Goal: Download file/media

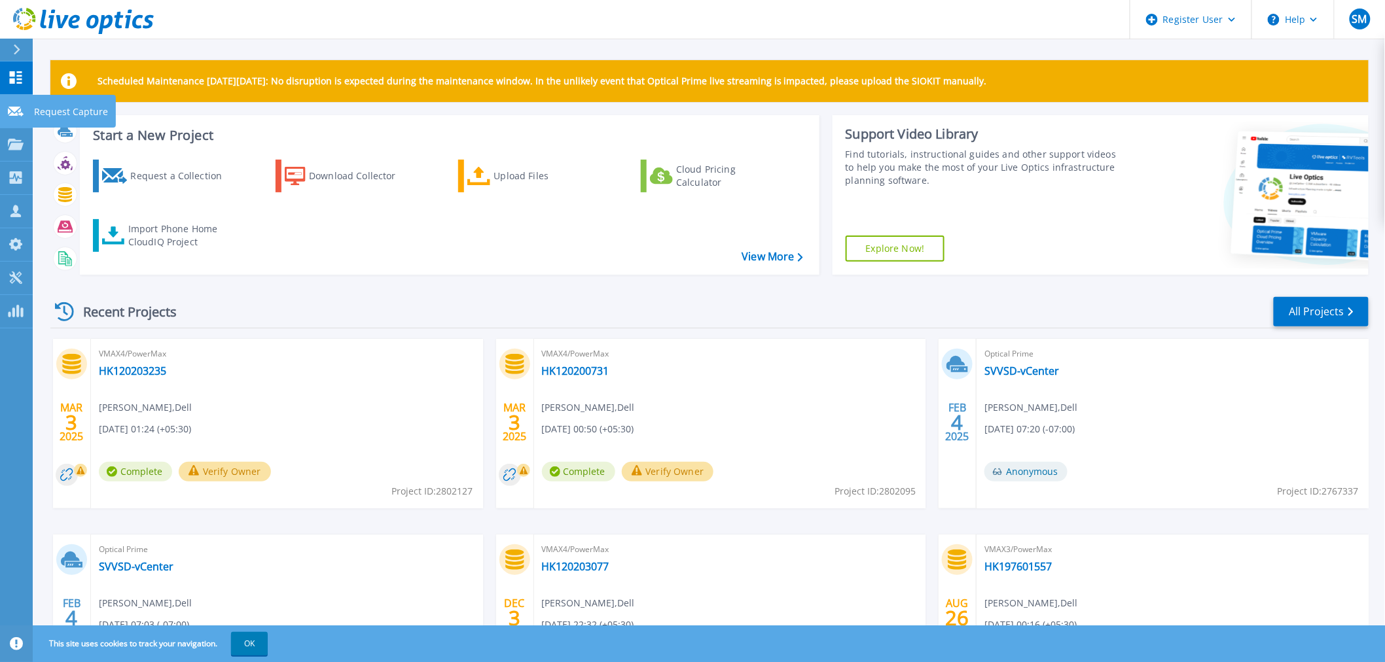
click at [7, 118] on link "Request Capture Request Capture" at bounding box center [16, 111] width 33 height 33
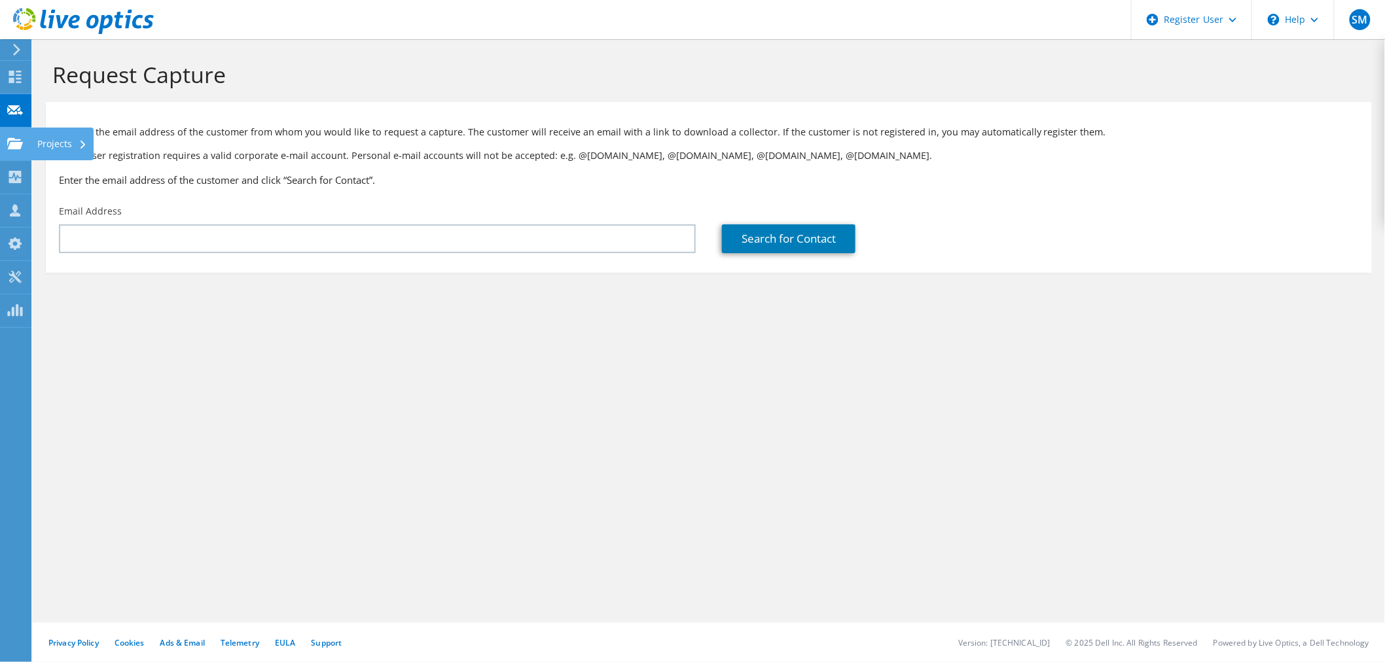
click at [12, 144] on use at bounding box center [15, 142] width 16 height 11
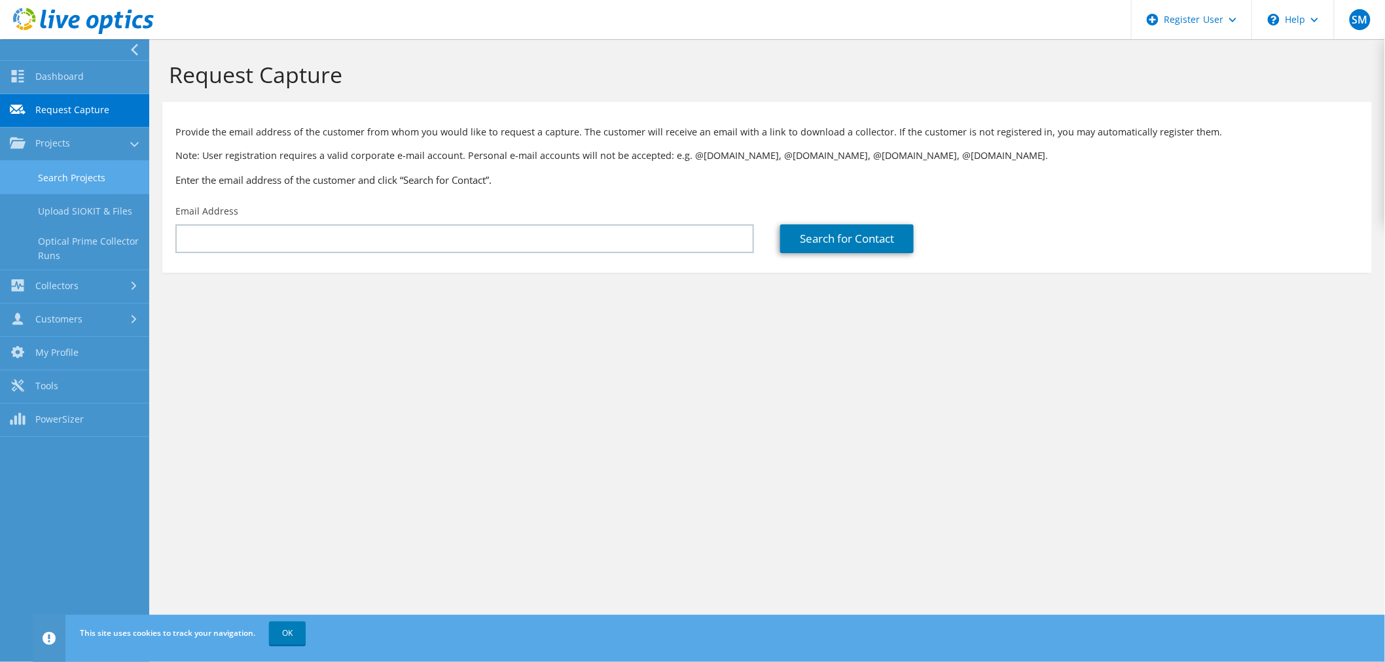
drag, startPoint x: 41, startPoint y: 168, endPoint x: 156, endPoint y: 186, distance: 116.5
click at [41, 169] on link "Search Projects" at bounding box center [74, 177] width 149 height 33
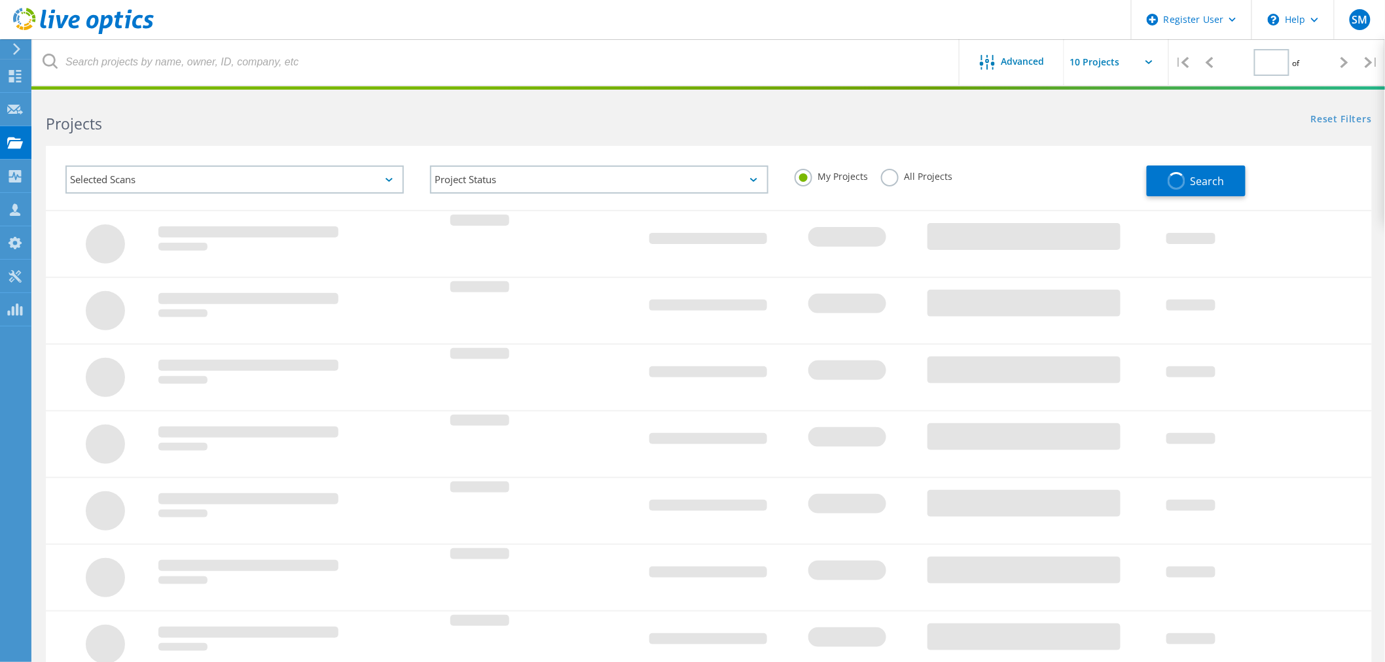
type input "1"
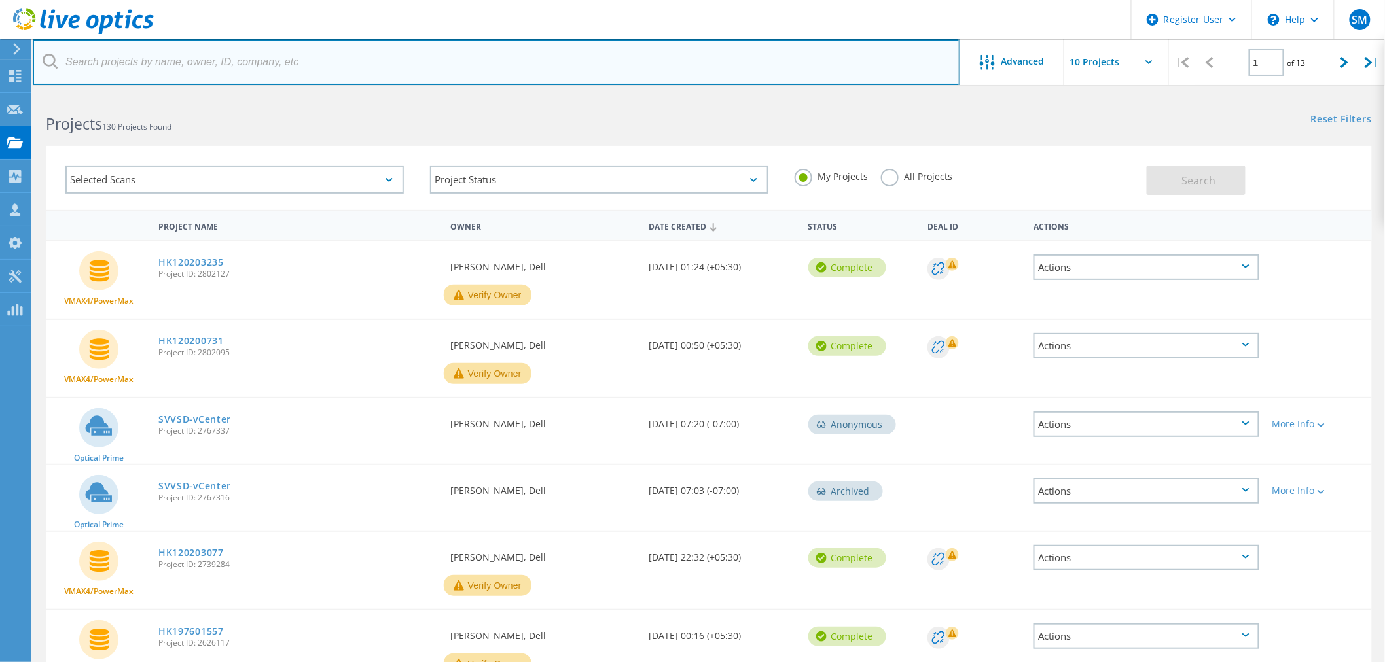
click at [190, 64] on input "text" at bounding box center [496, 62] width 927 height 46
paste input "3042964"
type input "3042964"
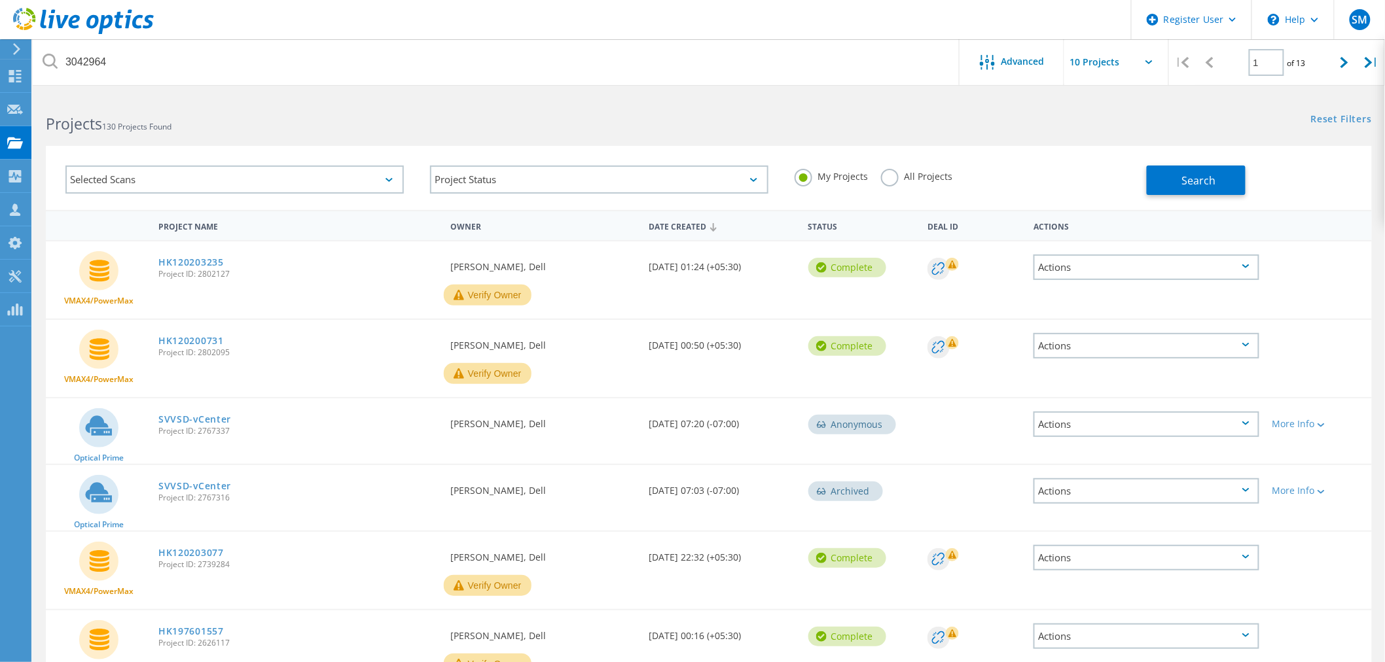
click at [887, 181] on label "All Projects" at bounding box center [916, 175] width 71 height 12
click at [0, 0] on input "All Projects" at bounding box center [0, 0] width 0 height 0
click at [1229, 192] on button "Search" at bounding box center [1195, 180] width 99 height 29
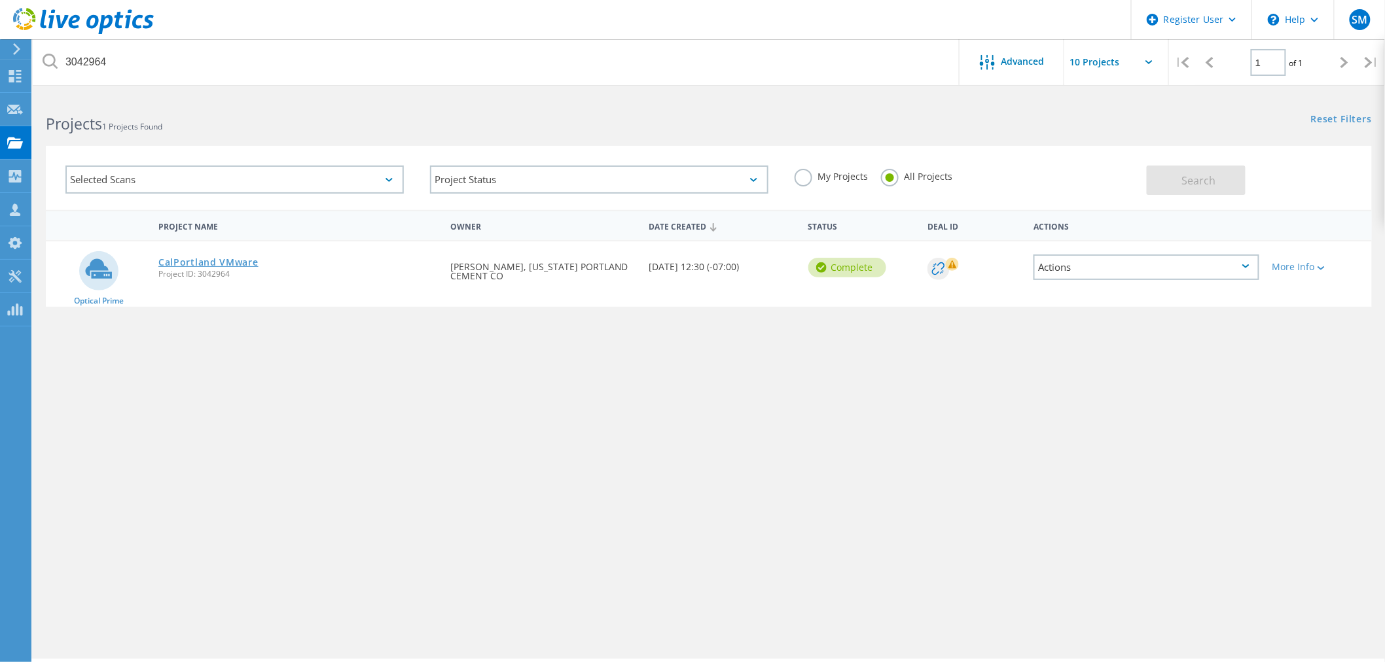
click at [206, 265] on link "CalPortland VMware" at bounding box center [208, 262] width 100 height 9
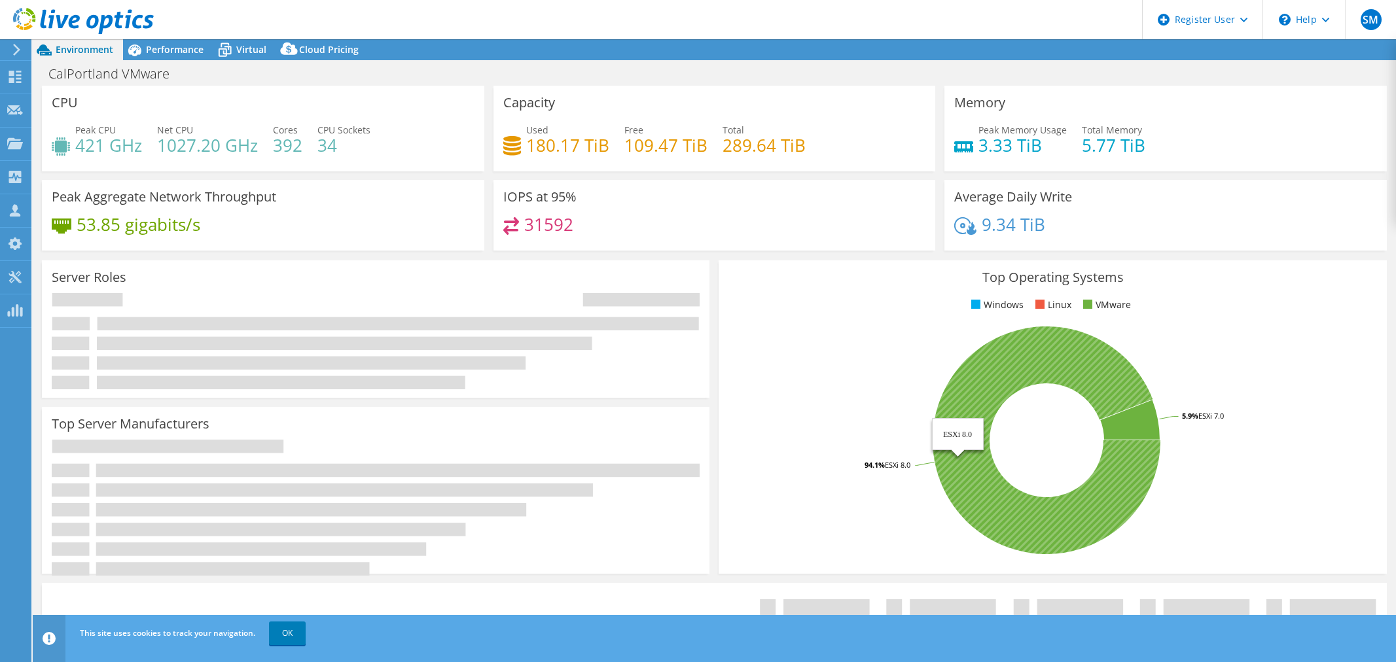
select select "USWest"
select select "USD"
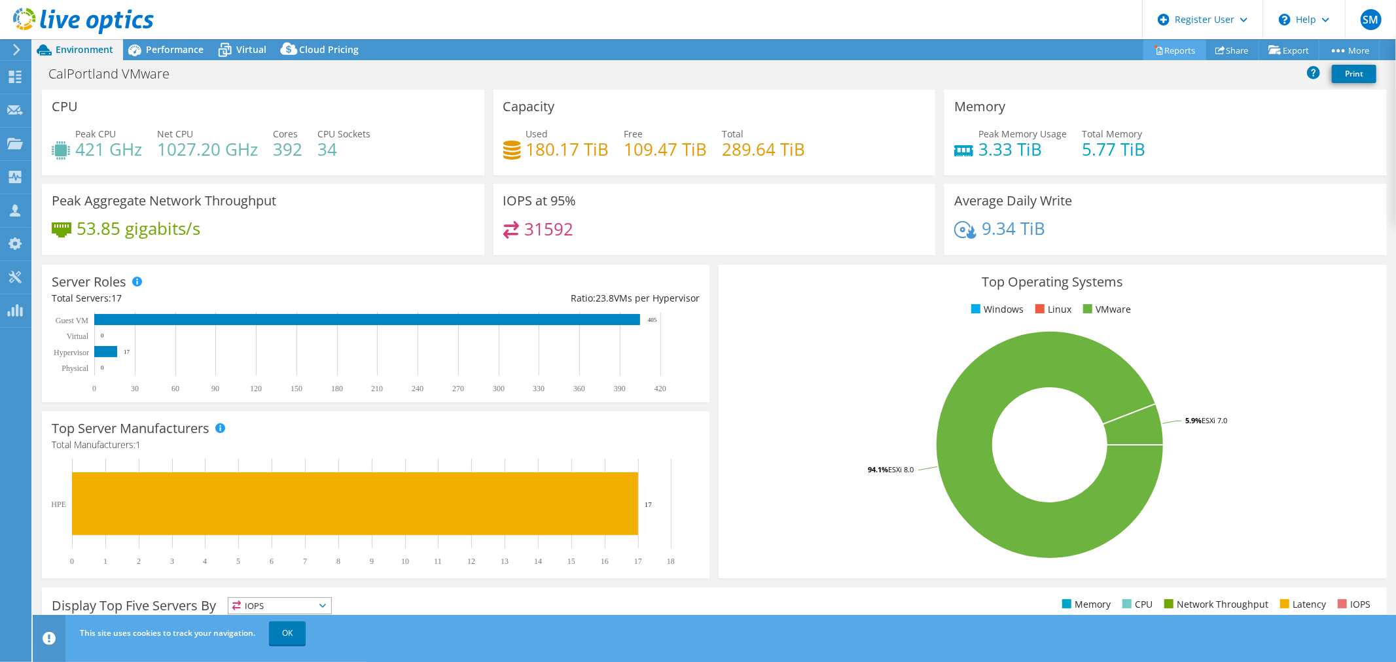
click at [1167, 50] on link "Reports" at bounding box center [1174, 50] width 63 height 20
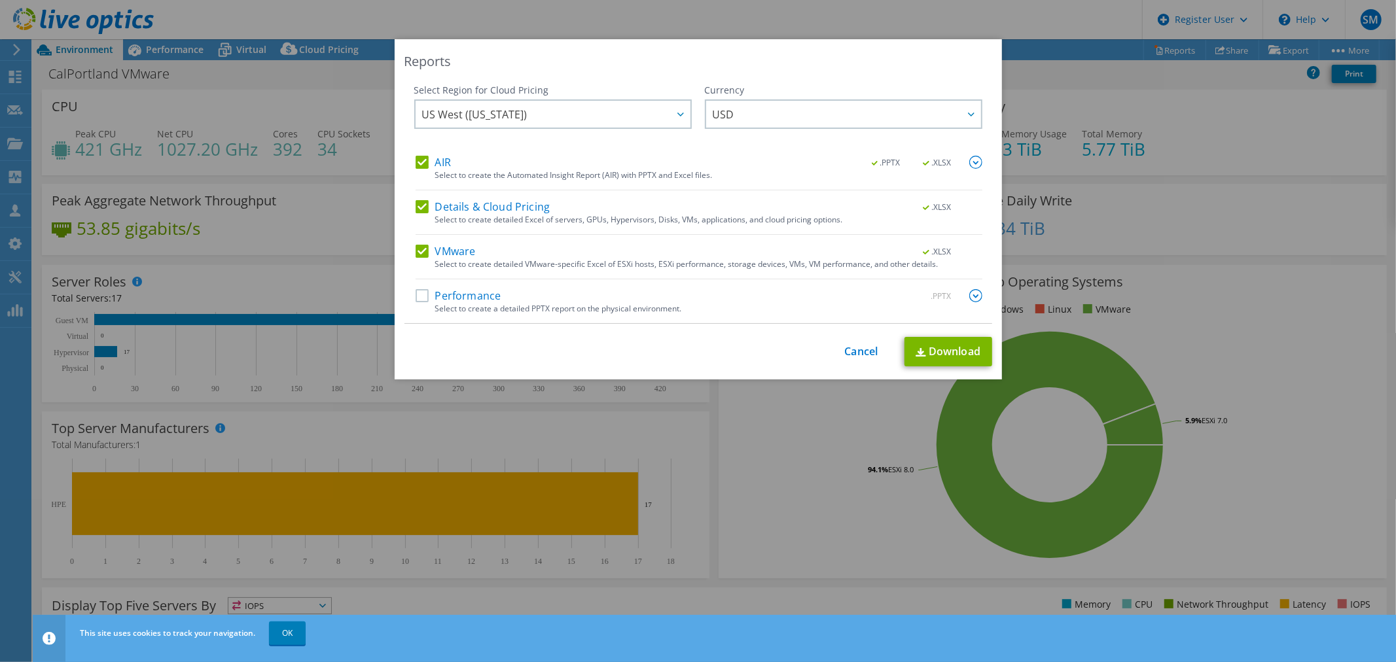
click at [1121, 175] on div "Reports Select Region for Cloud Pricing Asia Pacific ([GEOGRAPHIC_DATA]) [GEOGR…" at bounding box center [698, 331] width 1396 height 584
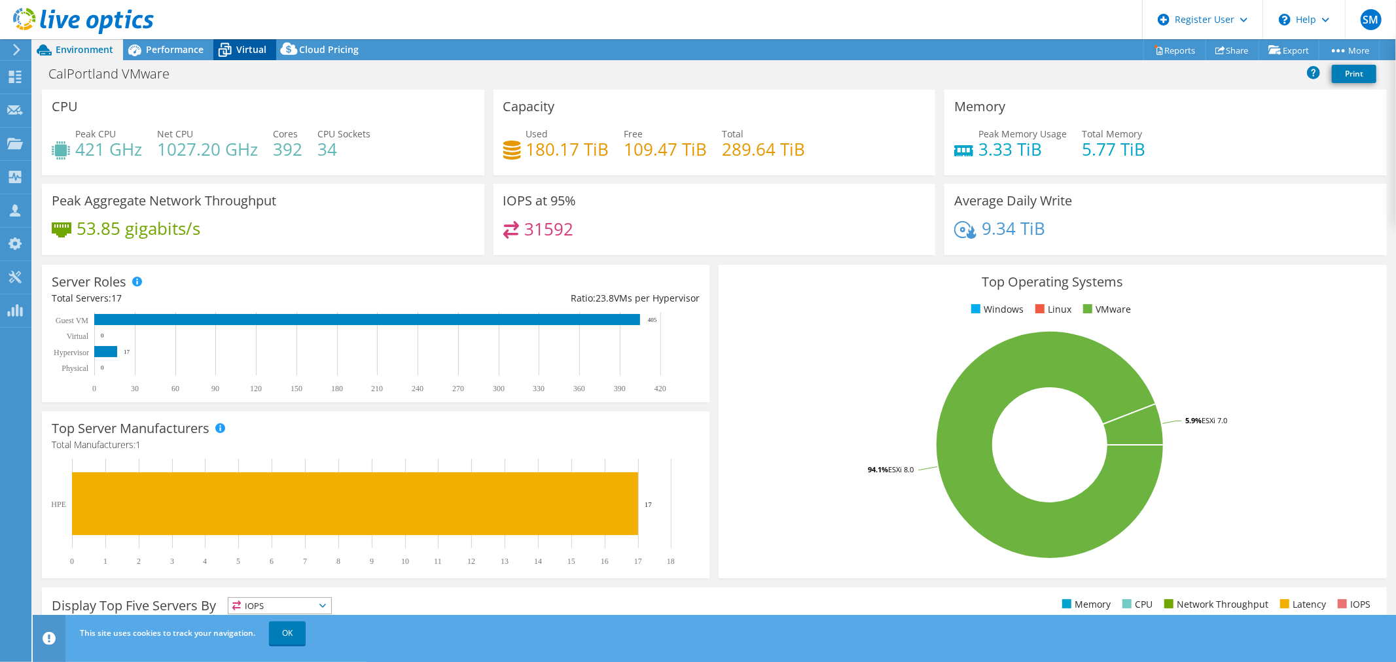
click at [260, 44] on span "Virtual" at bounding box center [251, 49] width 30 height 12
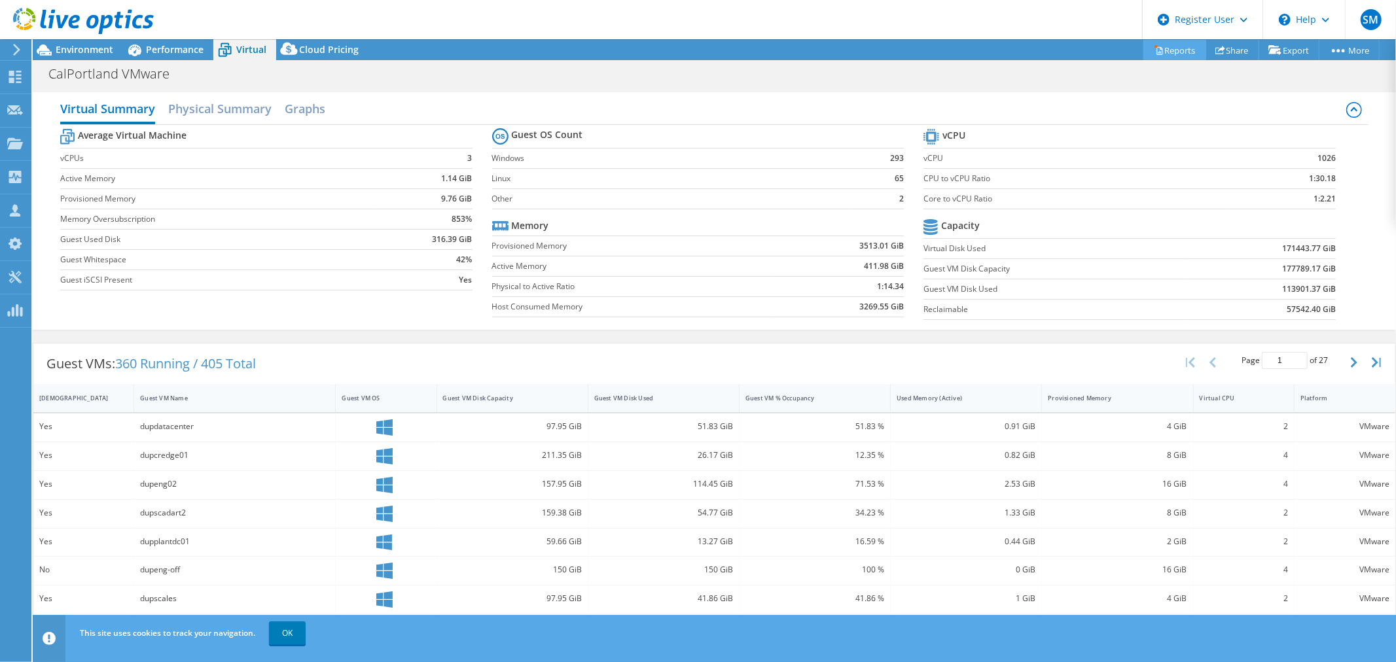
click at [1166, 44] on link "Reports" at bounding box center [1174, 50] width 63 height 20
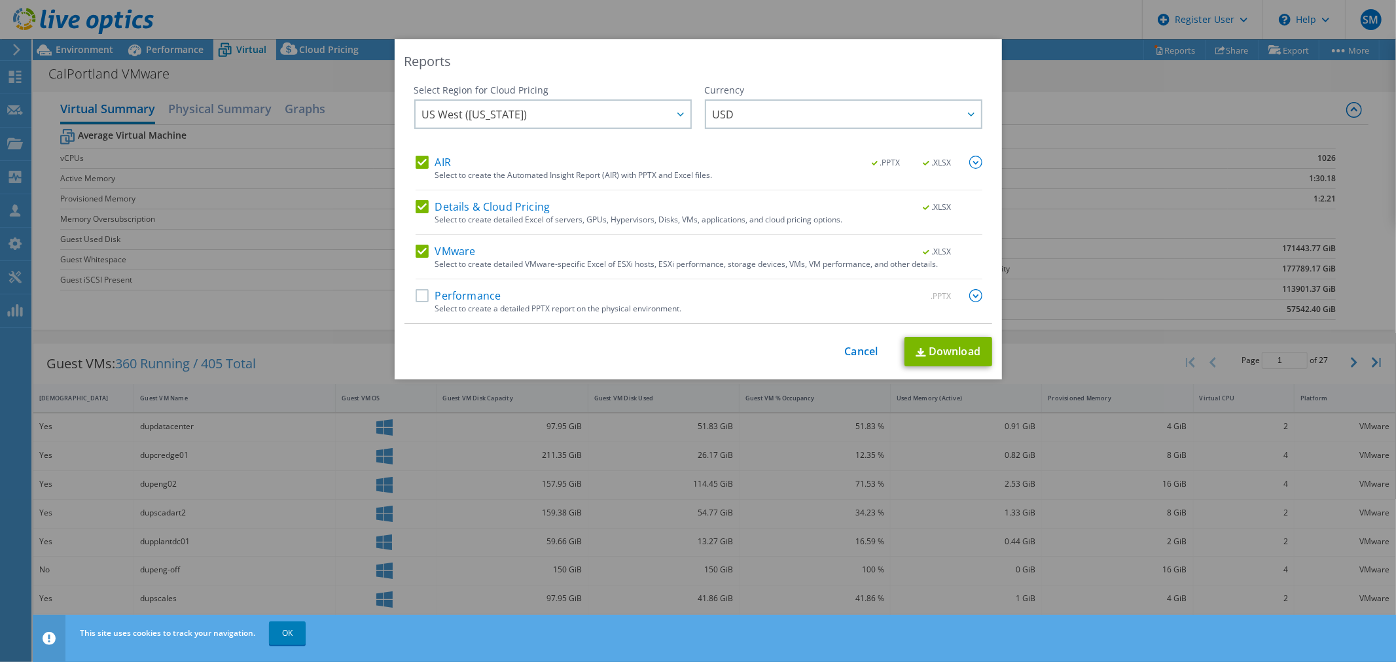
click at [476, 296] on label "Performance" at bounding box center [458, 295] width 86 height 13
click at [0, 0] on input "Performance" at bounding box center [0, 0] width 0 height 0
click at [971, 295] on img at bounding box center [975, 295] width 13 height 13
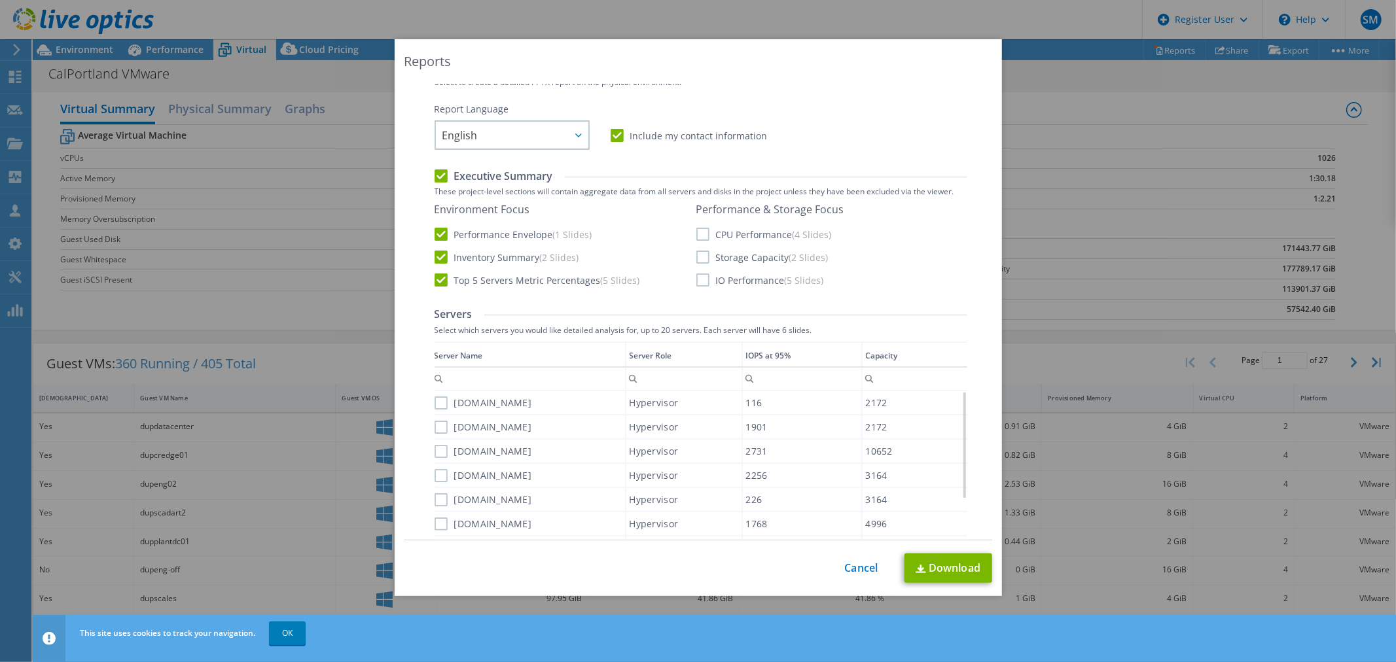
scroll to position [218, 0]
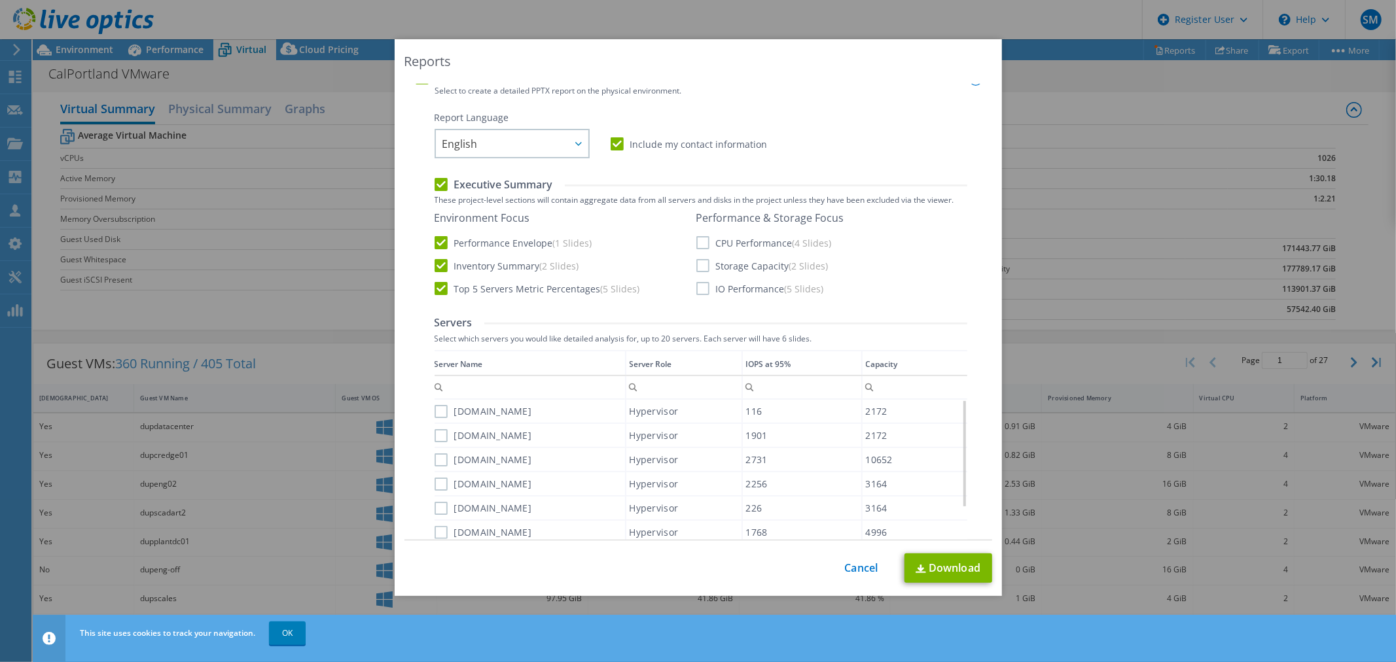
click at [701, 243] on label "CPU Performance (4 Slides)" at bounding box center [763, 242] width 135 height 13
click at [0, 0] on input "CPU Performance (4 Slides)" at bounding box center [0, 0] width 0 height 0
click at [703, 270] on label "Storage Capacity (2 Slides)" at bounding box center [762, 265] width 132 height 13
click at [0, 0] on input "Storage Capacity (2 Slides)" at bounding box center [0, 0] width 0 height 0
click at [696, 283] on label "IO Performance (5 Slides)" at bounding box center [760, 288] width 128 height 13
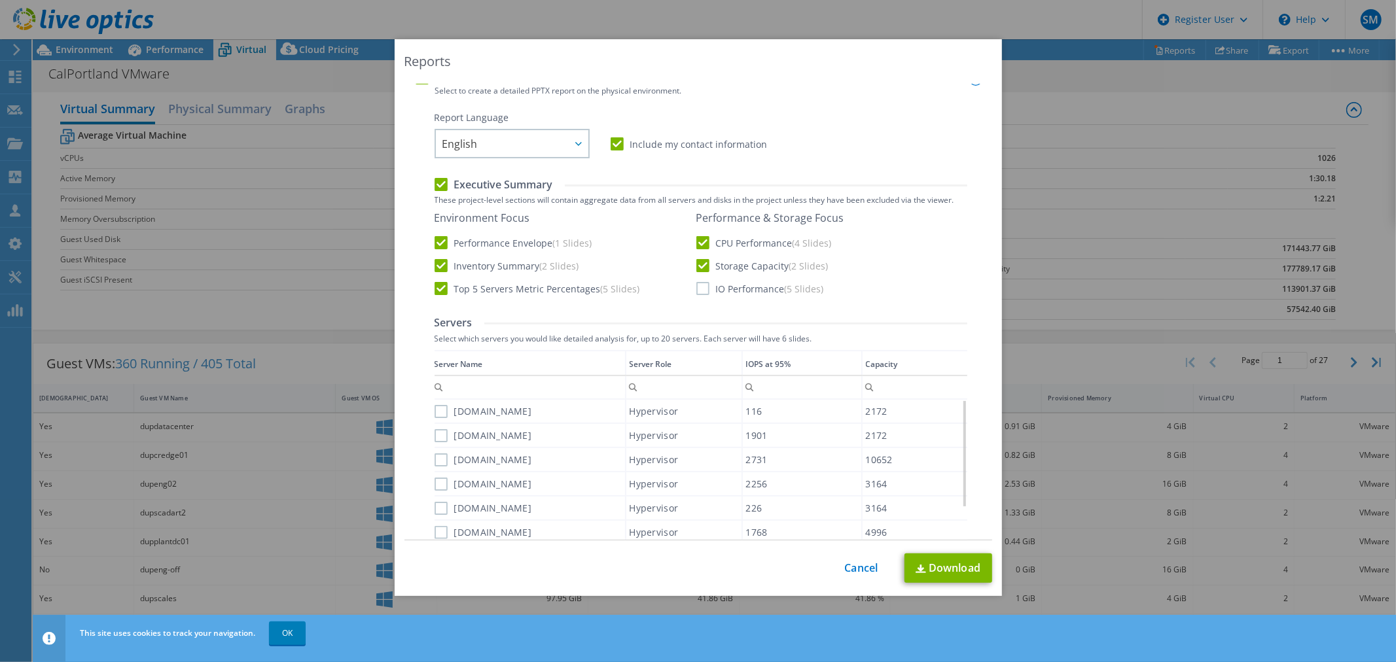
click at [0, 0] on input "IO Performance (5 Slides)" at bounding box center [0, 0] width 0 height 0
click at [949, 561] on link "Download" at bounding box center [948, 568] width 88 height 29
